Goal: Register for event/course

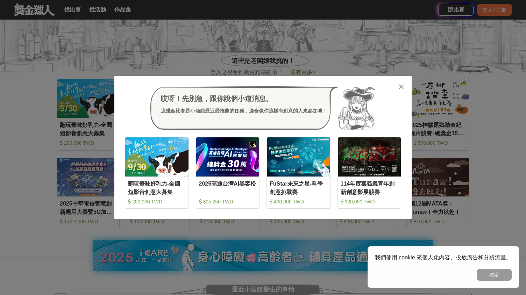
scroll to position [309, 0]
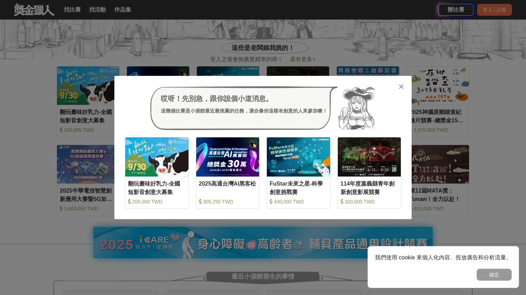
click at [259, 44] on div "哎呀！先別急，跟你說個小道消息。 這幾個比賽是小酒館最近最推薦的任務，適合像你這樣有創意的人來參加噢！ 收藏 翻玩臺味好乳力-全國短影音創意大募集 200,0…" at bounding box center [263, 147] width 526 height 295
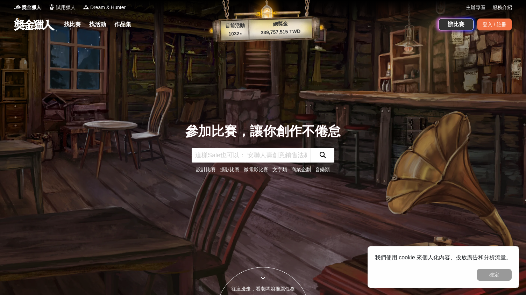
scroll to position [0, 0]
click at [492, 22] on div "登入 / 註冊" at bounding box center [494, 25] width 35 height 12
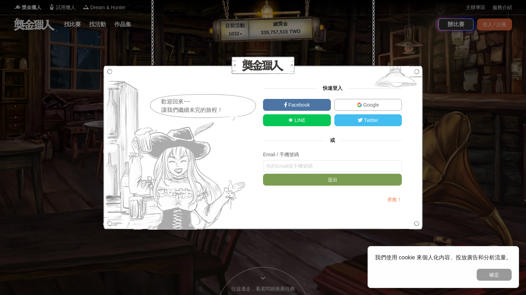
click at [363, 100] on link "Google" at bounding box center [368, 105] width 68 height 12
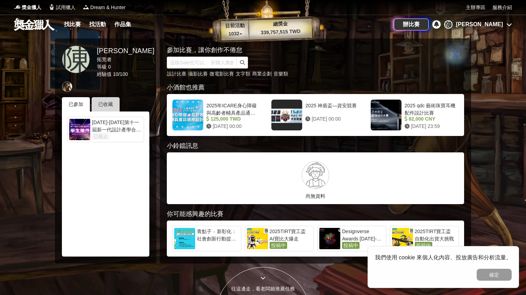
click at [106, 107] on div "已收藏" at bounding box center [106, 104] width 28 height 14
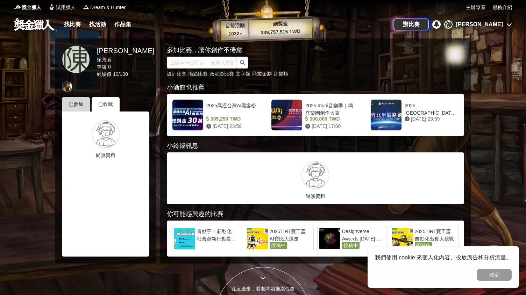
click at [70, 110] on div "已參加" at bounding box center [76, 104] width 28 height 14
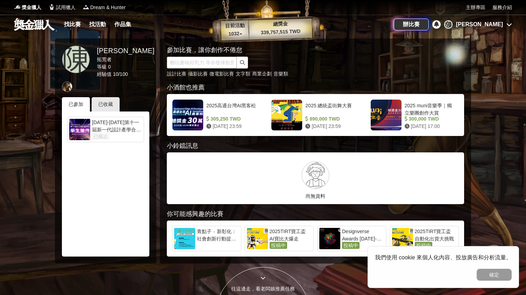
click at [200, 62] on input "text" at bounding box center [202, 63] width 70 height 12
type input "桃園"
click at [242, 63] on button "submit" at bounding box center [242, 63] width 11 height 12
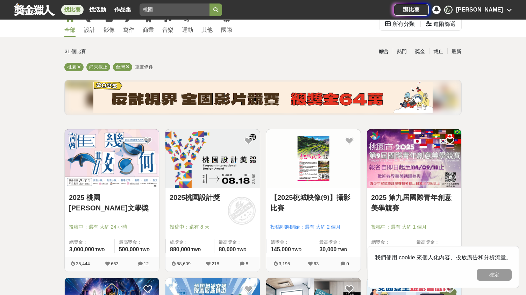
scroll to position [24, 0]
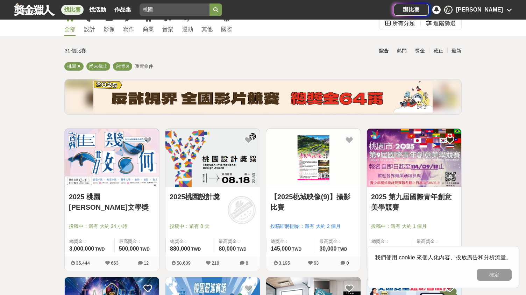
click at [215, 169] on img at bounding box center [212, 158] width 94 height 58
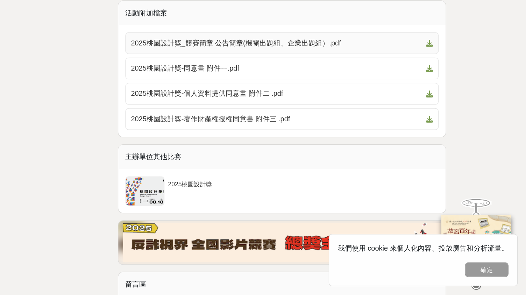
scroll to position [2052, 0]
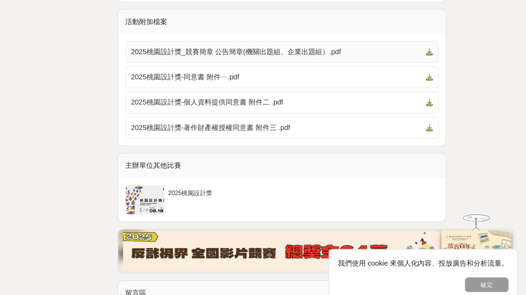
click at [209, 84] on span "2025桃園設計獎_競賽簡章 公告簡章(機關出題組、企業出題組）.pdf" at bounding box center [325, 88] width 233 height 8
